Goal: Information Seeking & Learning: Find specific fact

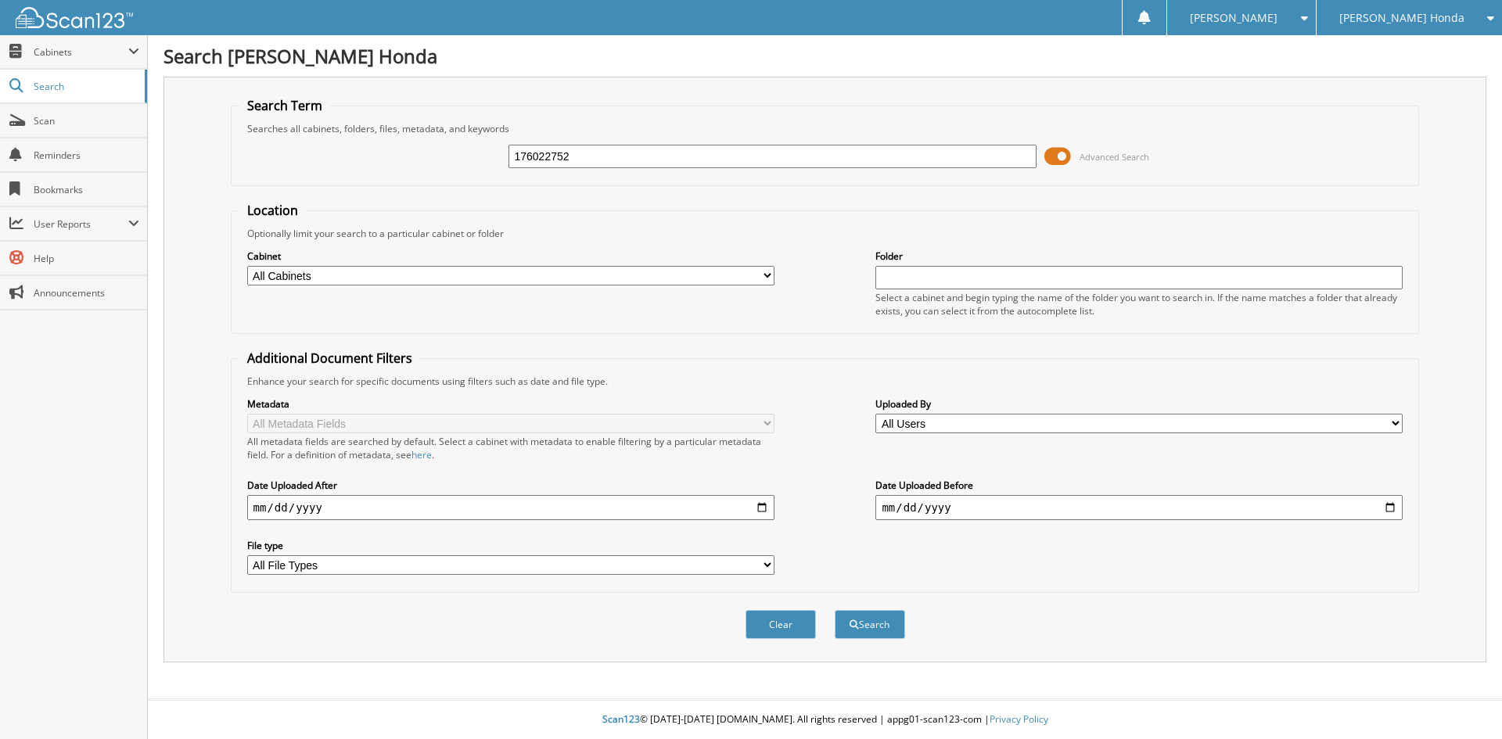
type input "176022752"
click at [835, 610] on button "Search" at bounding box center [870, 624] width 70 height 29
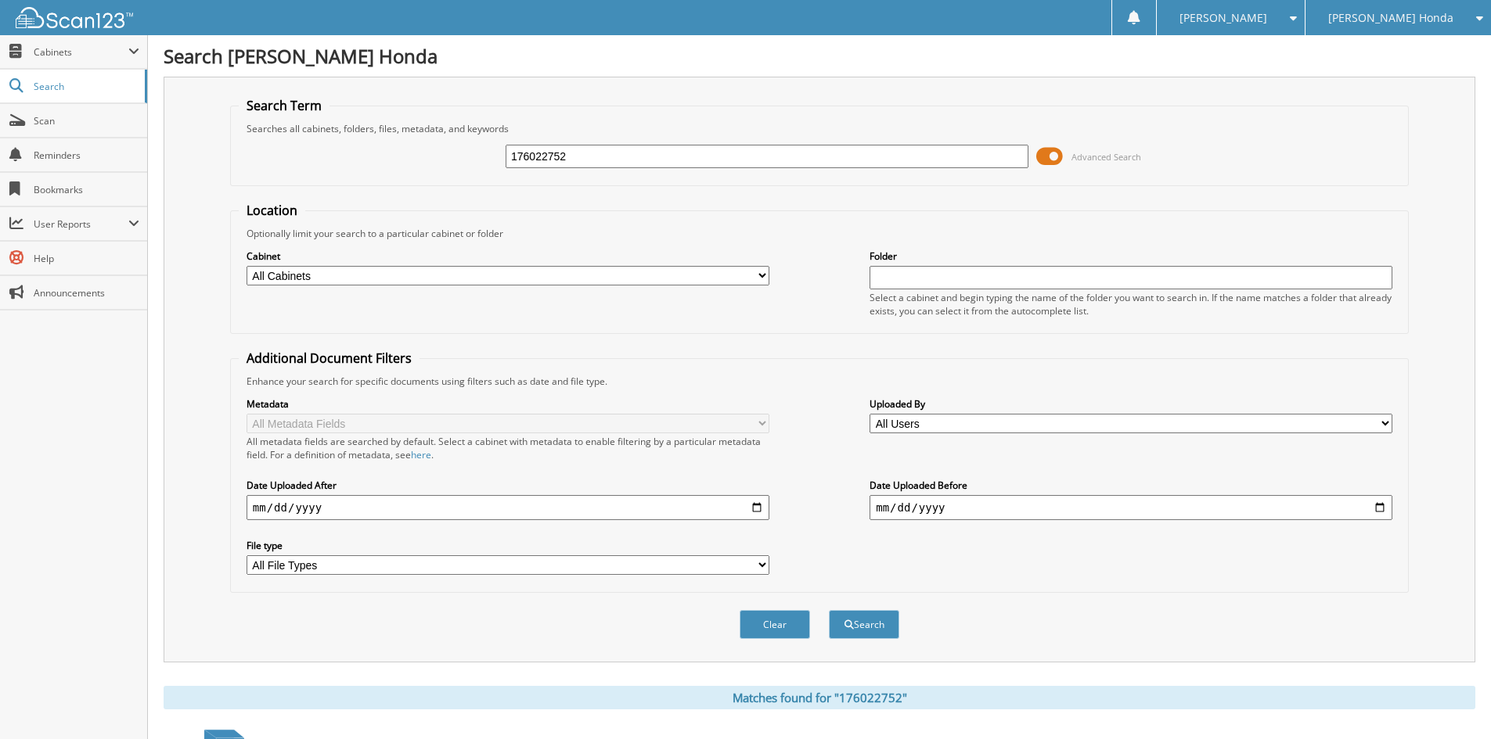
drag, startPoint x: 592, startPoint y: 160, endPoint x: 495, endPoint y: 149, distance: 97.6
click at [495, 149] on div "176022752 Advanced Search" at bounding box center [819, 156] width 1161 height 42
type input "1"
type input "176022868"
click at [829, 610] on button "Search" at bounding box center [864, 624] width 70 height 29
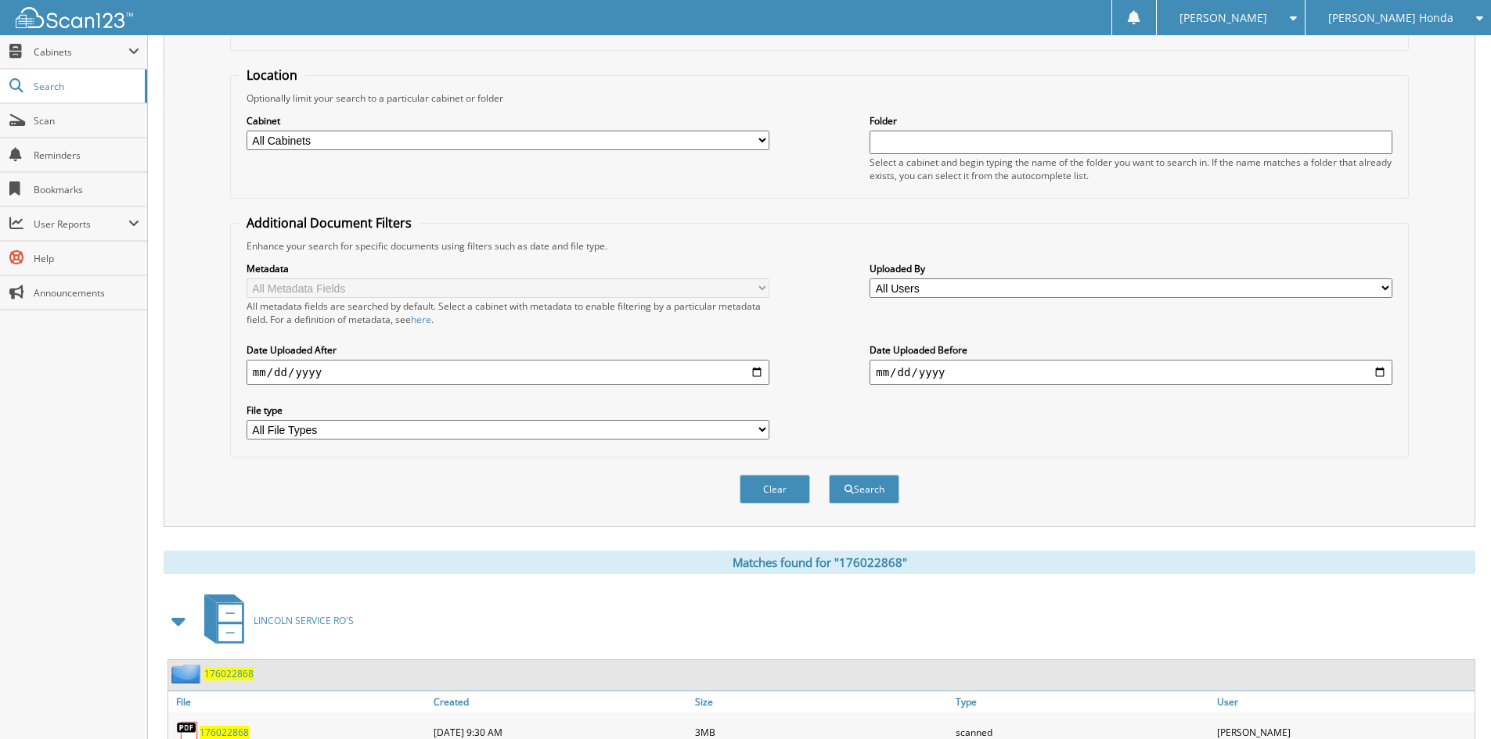
scroll to position [1, 0]
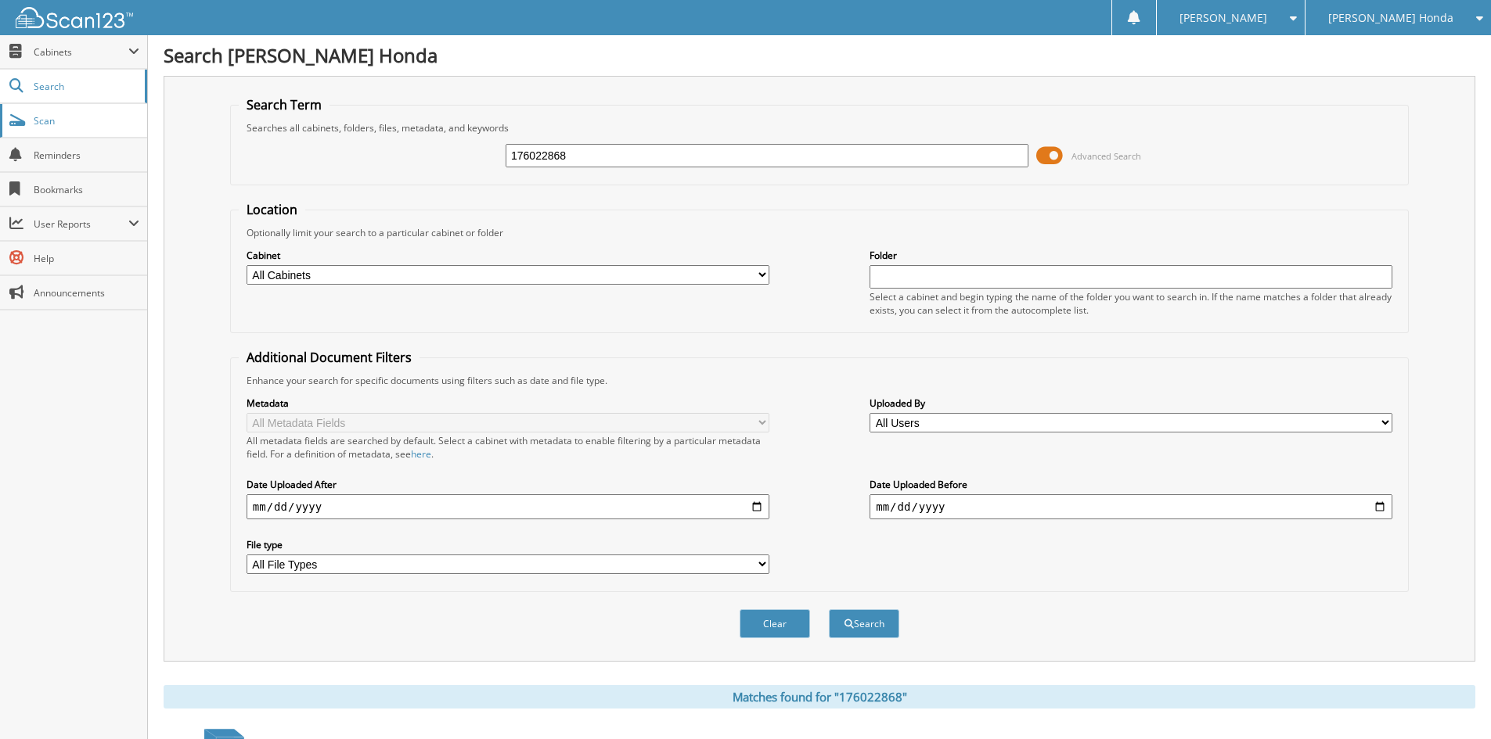
click at [45, 121] on span "Scan" at bounding box center [87, 120] width 106 height 13
